Goal: Transaction & Acquisition: Purchase product/service

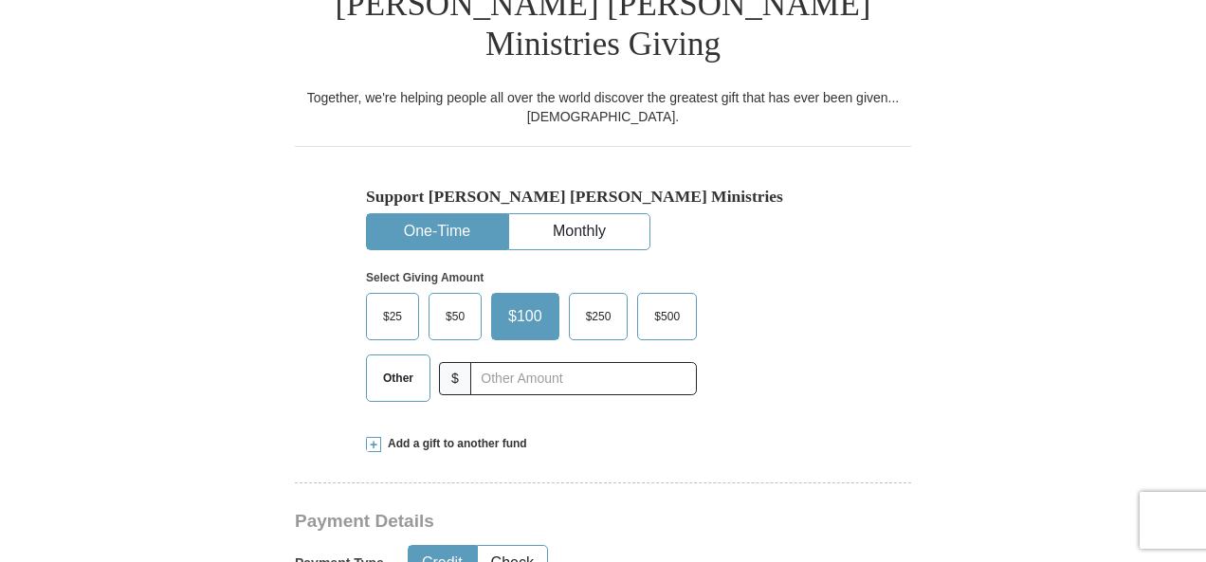
scroll to position [513, 0]
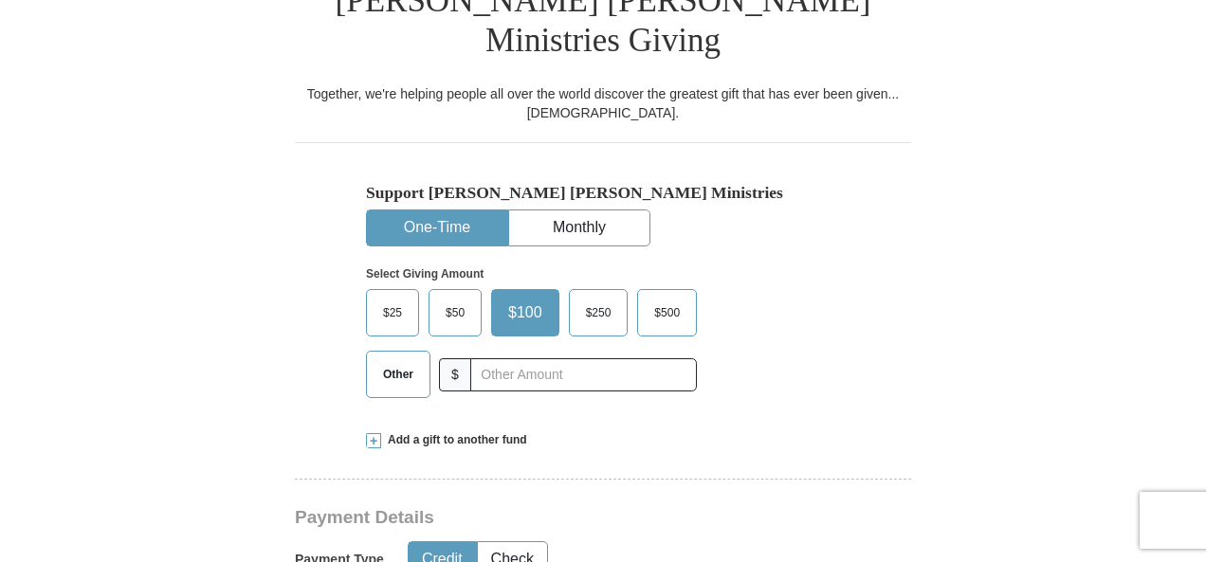
click at [395, 360] on span "Other" at bounding box center [397, 374] width 49 height 28
click at [0, 0] on input "Other" at bounding box center [0, 0] width 0 height 0
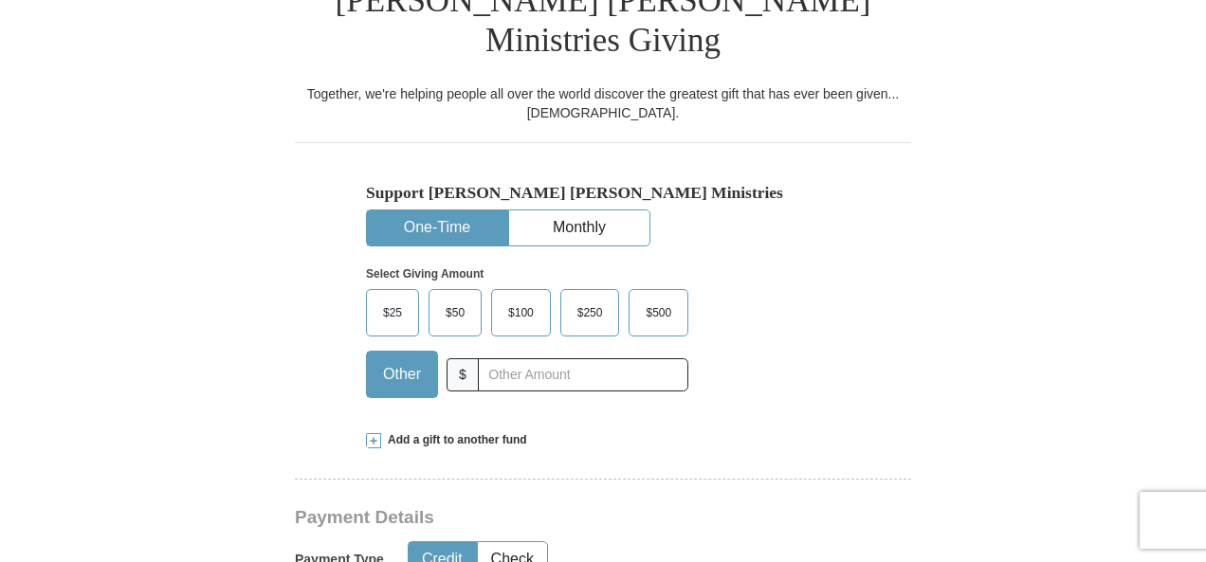
click at [379, 433] on span at bounding box center [373, 440] width 15 height 15
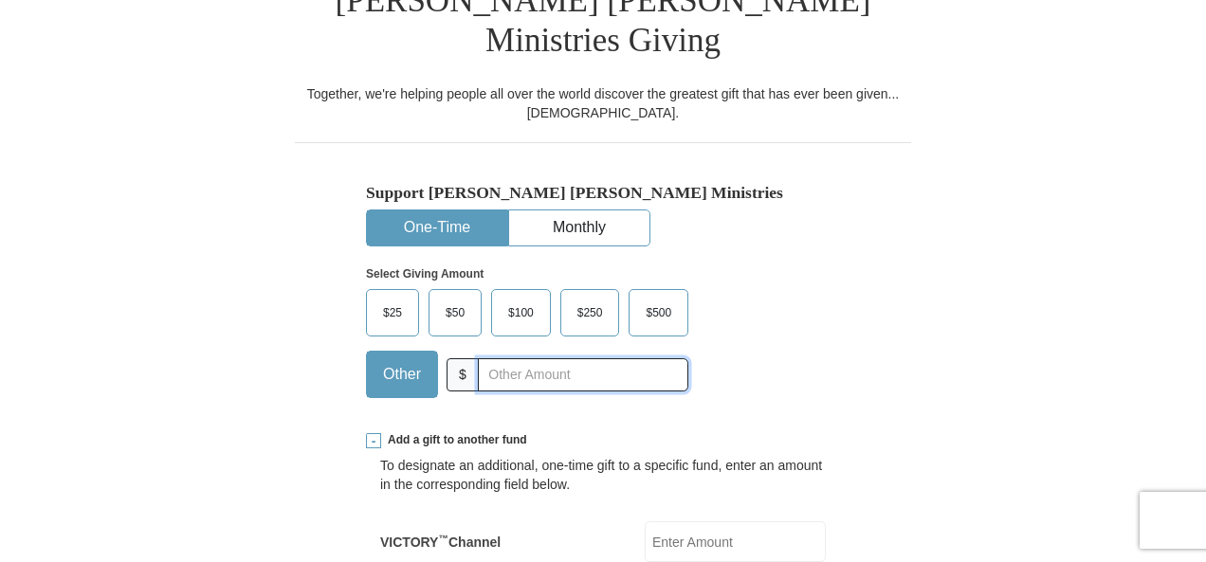
click at [489, 358] on input "text" at bounding box center [583, 374] width 210 height 33
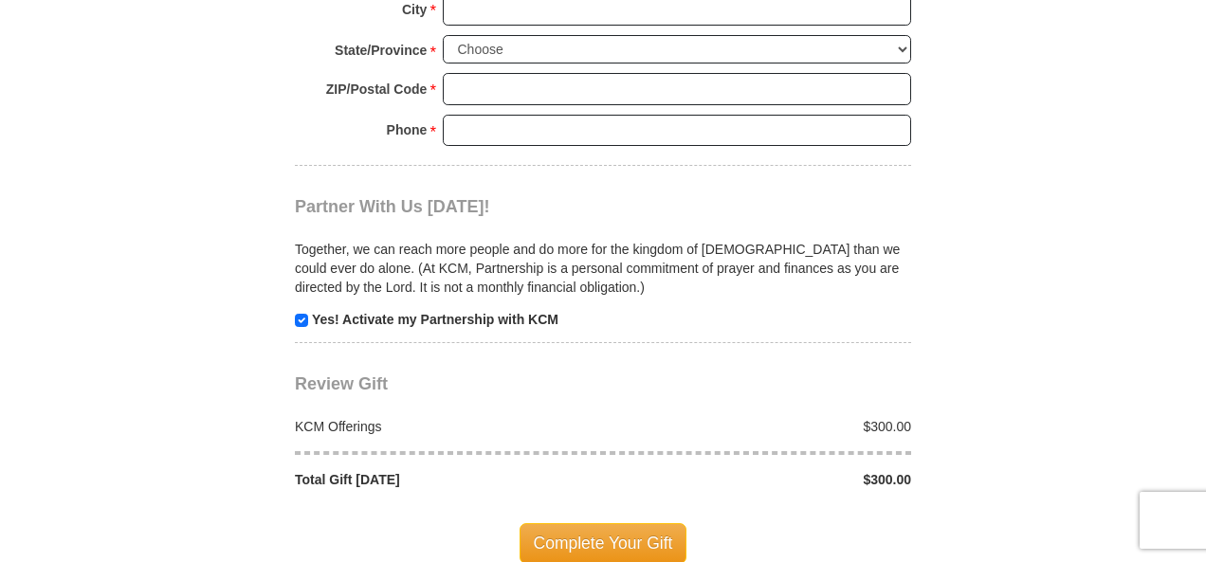
scroll to position [1982, 0]
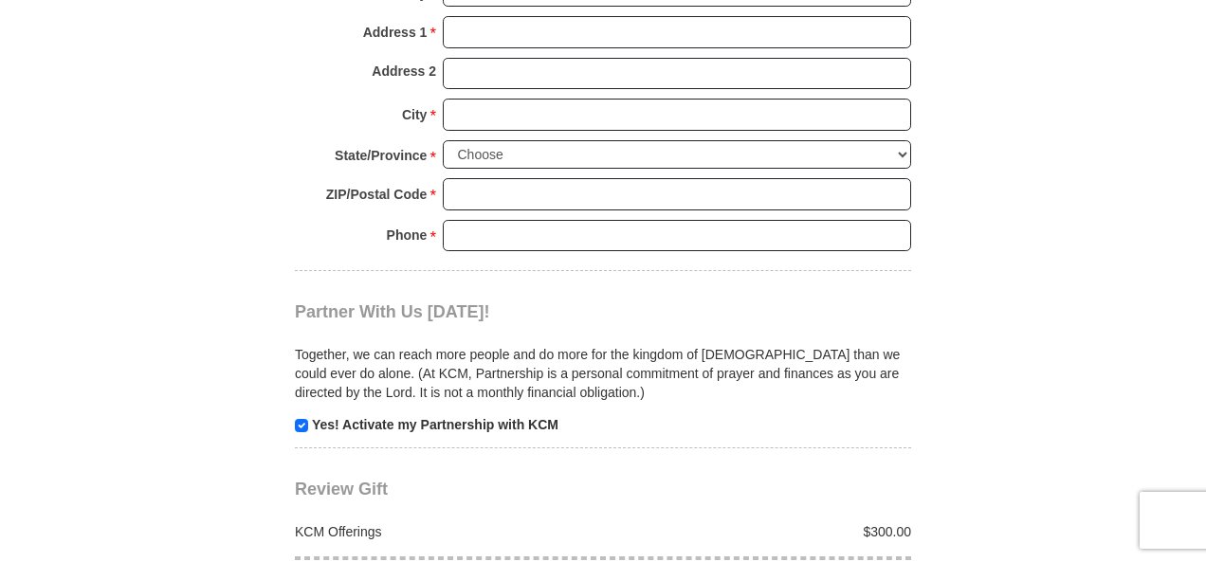
type input "300"
click at [298, 419] on input "checkbox" at bounding box center [301, 425] width 13 height 13
checkbox input "false"
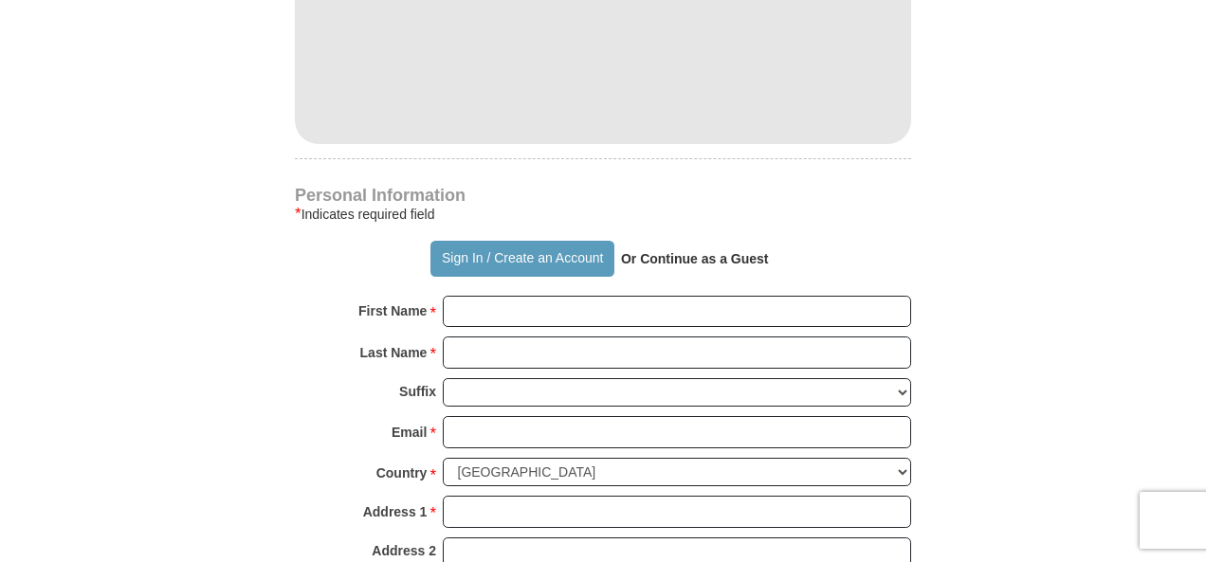
scroll to position [1493, 0]
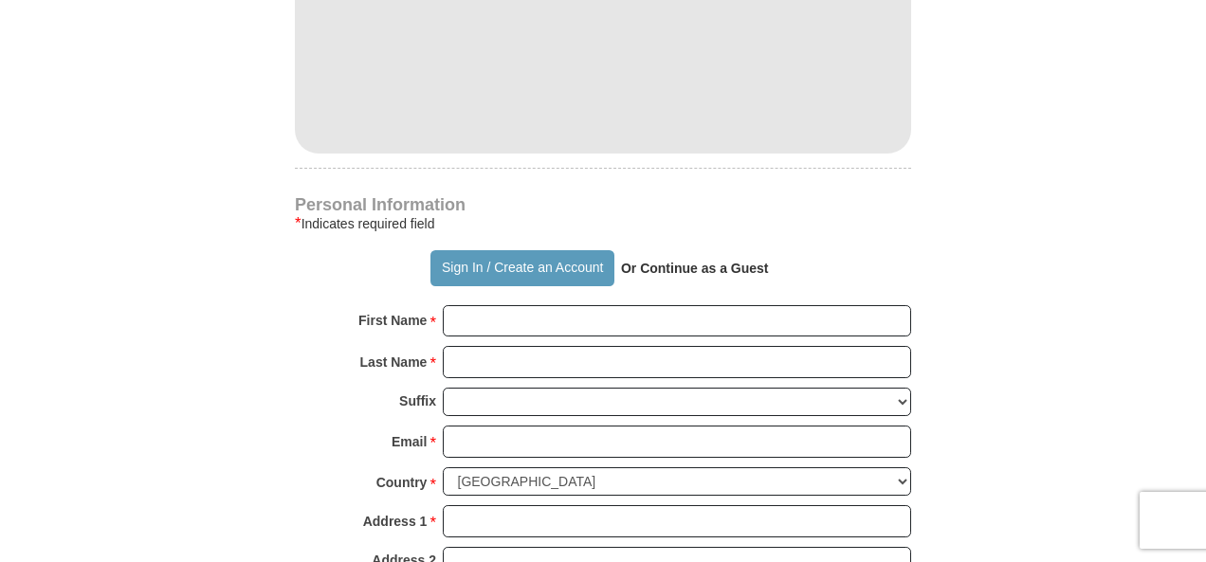
click at [675, 261] on strong "Or Continue as a Guest" at bounding box center [695, 268] width 148 height 15
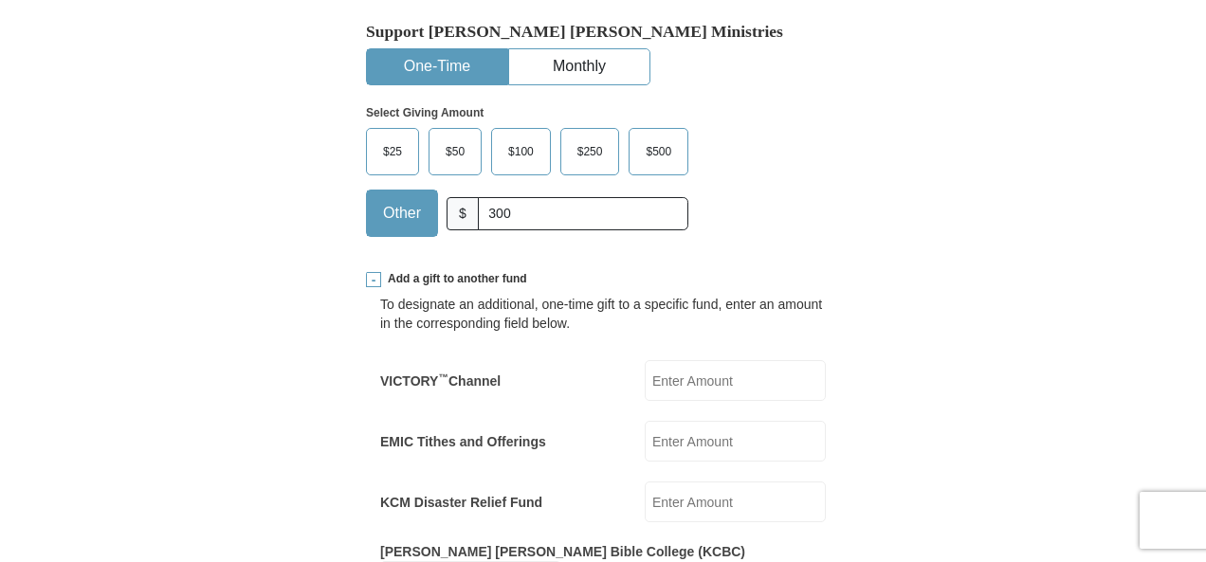
scroll to position [704, 0]
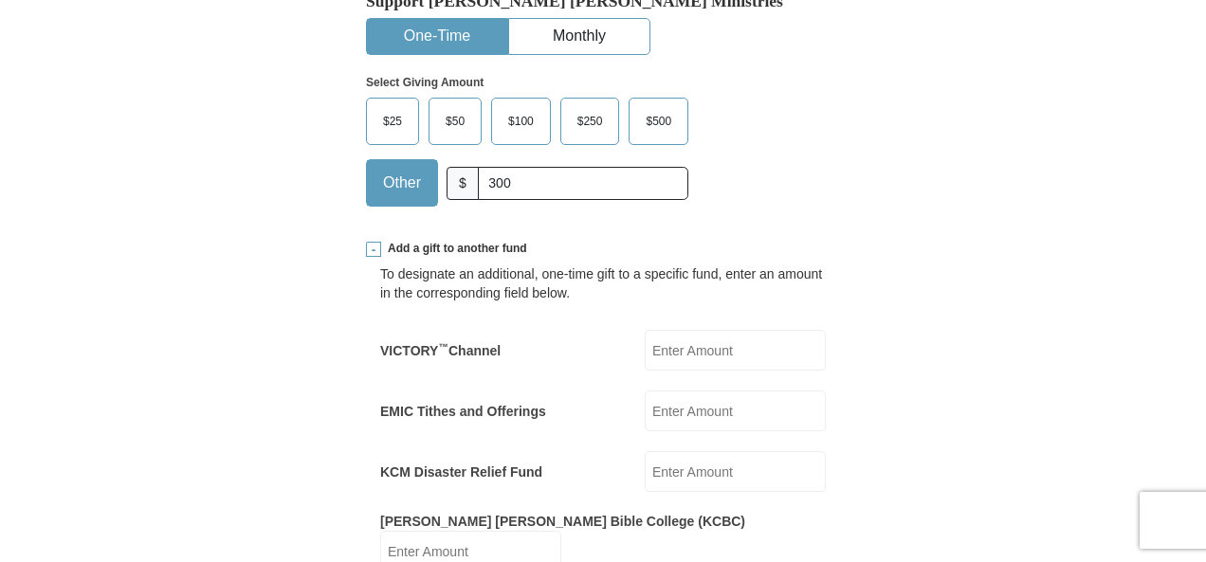
click at [457, 402] on label "EMIC Tithes and Offerings" at bounding box center [463, 411] width 166 height 19
click at [645, 391] on input "EMIC Tithes and Offerings" at bounding box center [735, 411] width 181 height 41
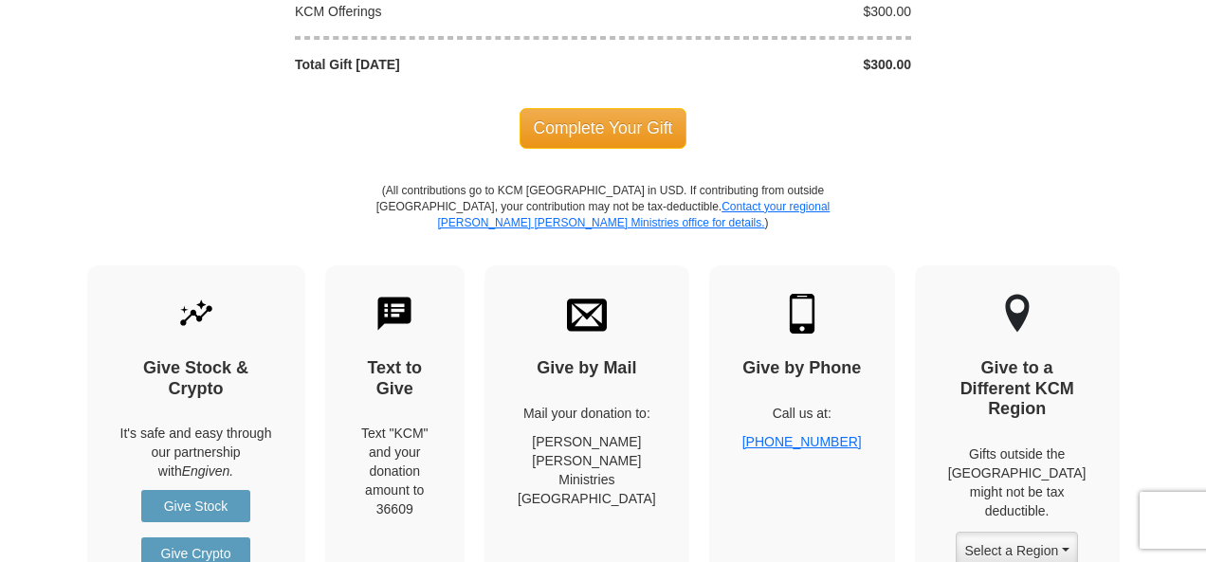
scroll to position [2466, 0]
